Goal: Navigation & Orientation: Understand site structure

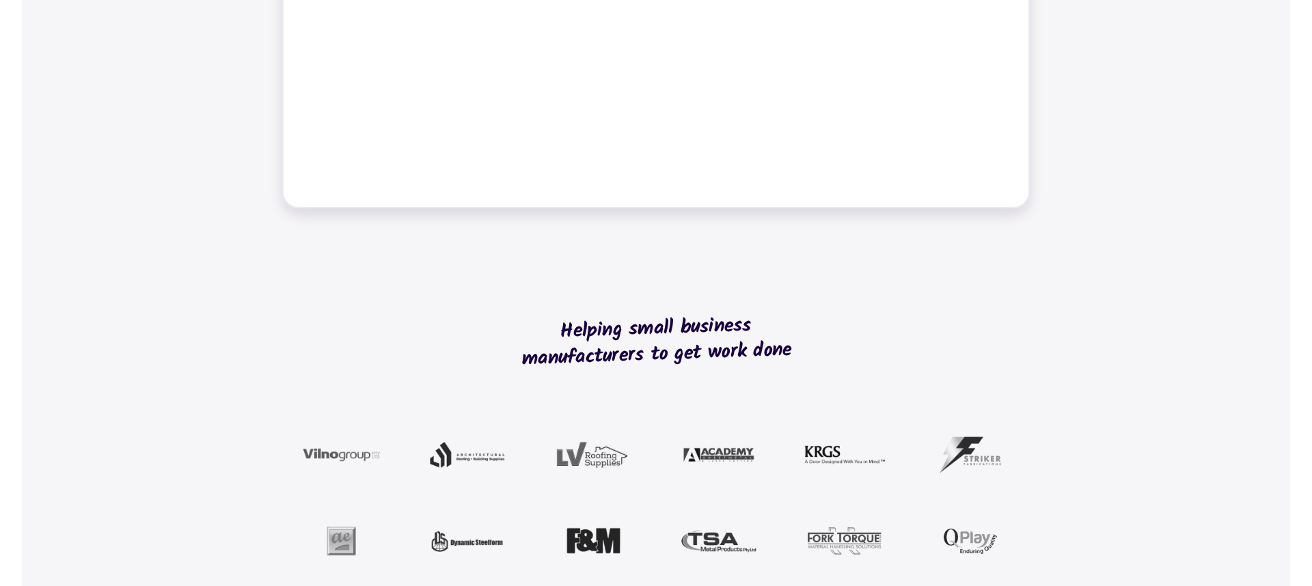
scroll to position [1174, 0]
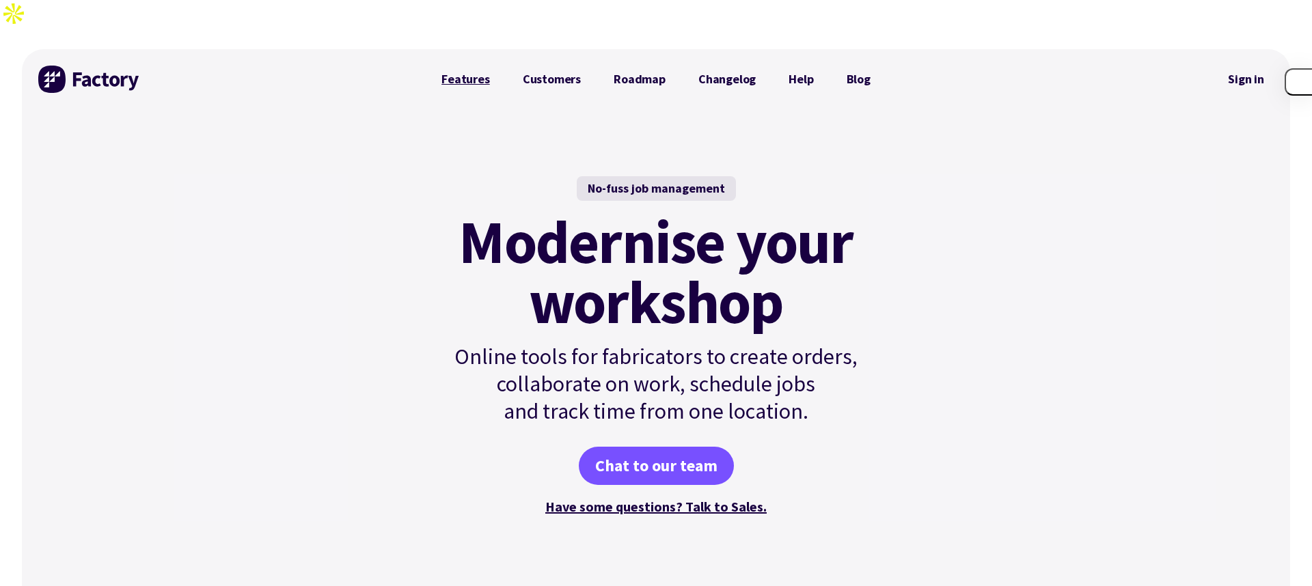
click at [470, 66] on link "Features" at bounding box center [465, 79] width 81 height 27
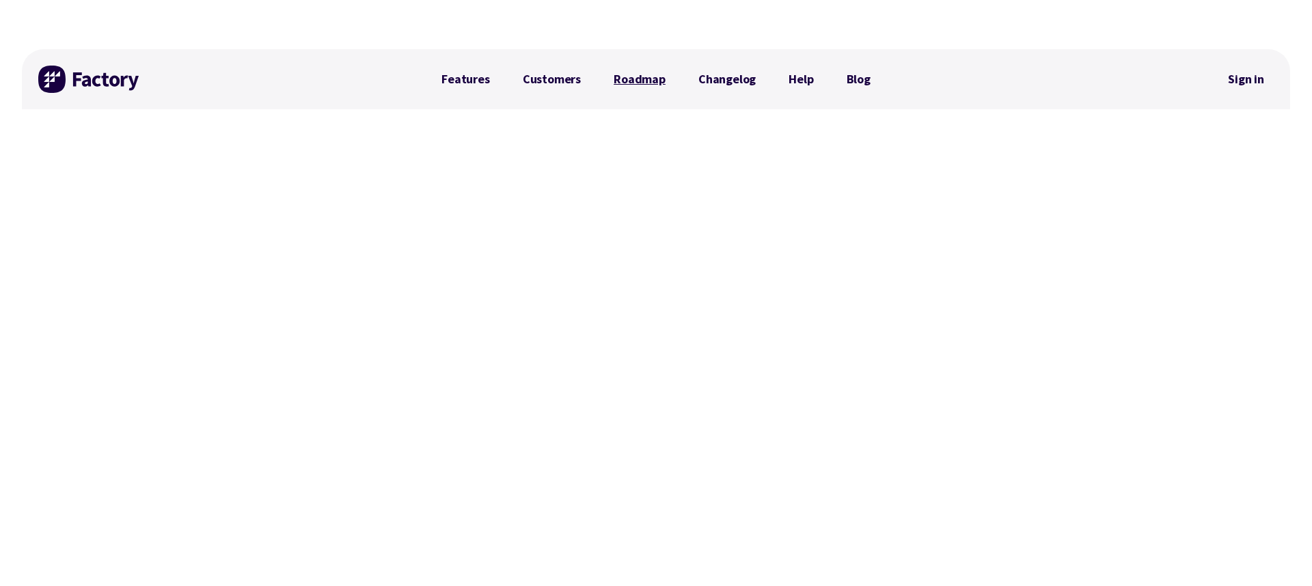
click at [647, 66] on link "Roadmap" at bounding box center [639, 79] width 85 height 27
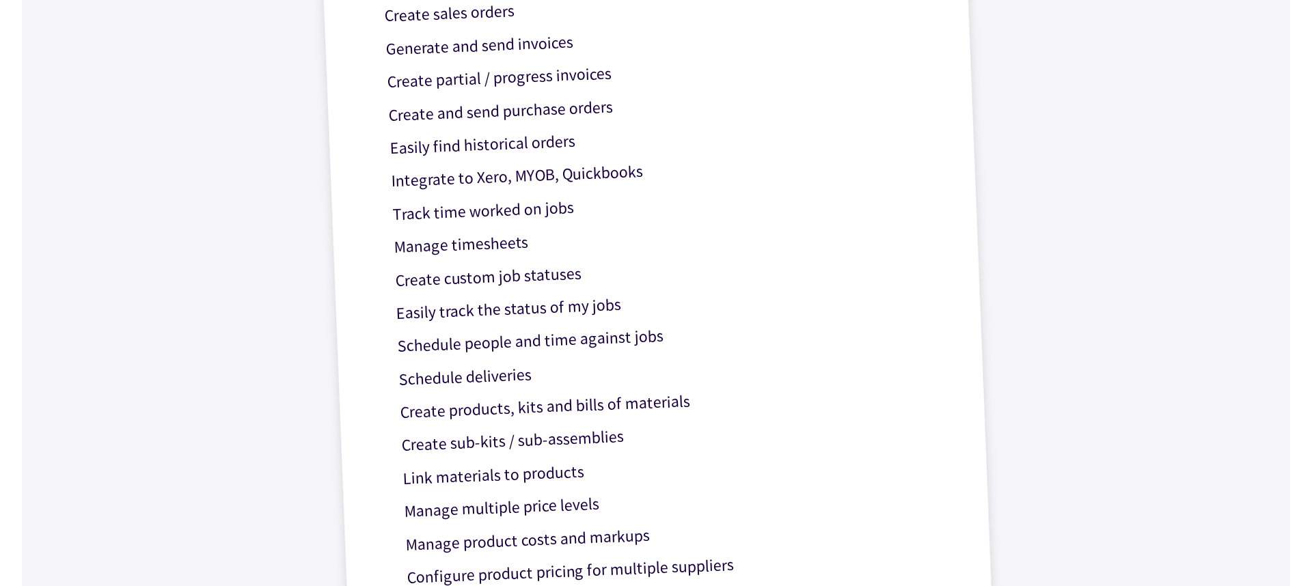
scroll to position [564, 0]
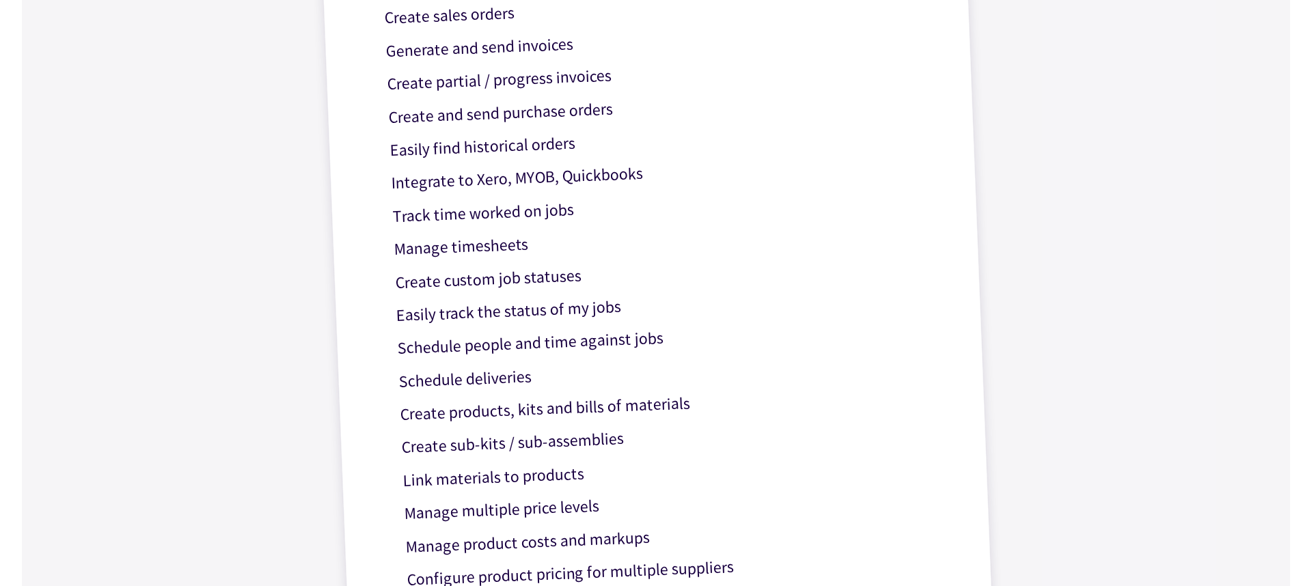
click at [946, 114] on div "Can I? Yes! Generate and send quotes Create sales orders Generate and send invo…" at bounding box center [656, 256] width 675 height 801
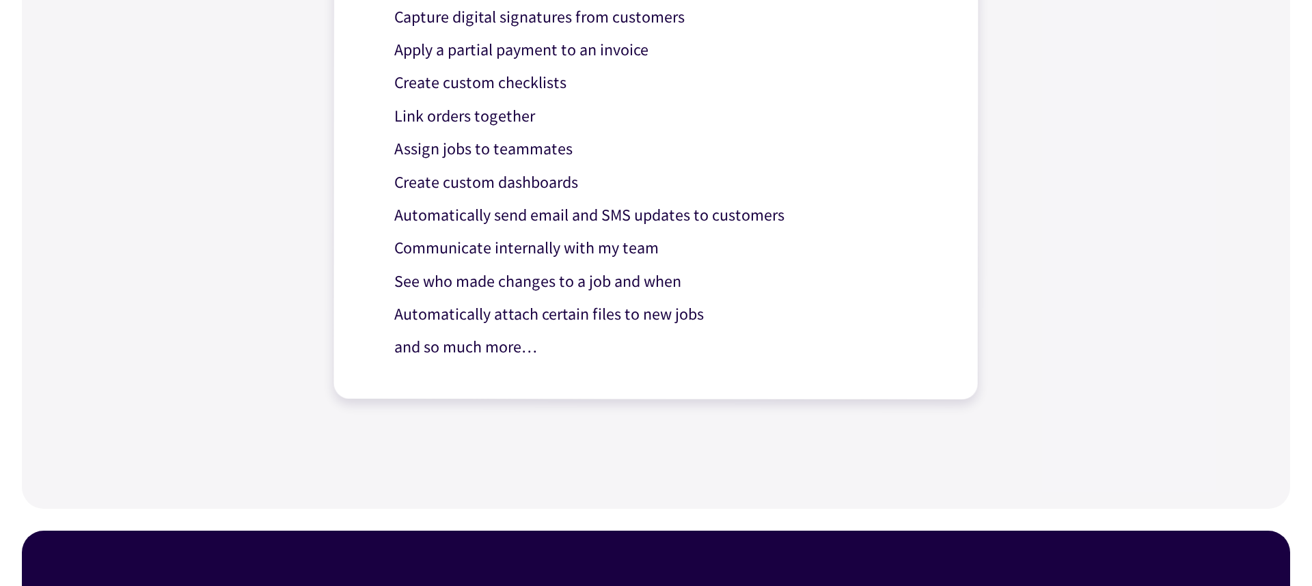
scroll to position [1405, 0]
